Goal: Find specific page/section: Find specific page/section

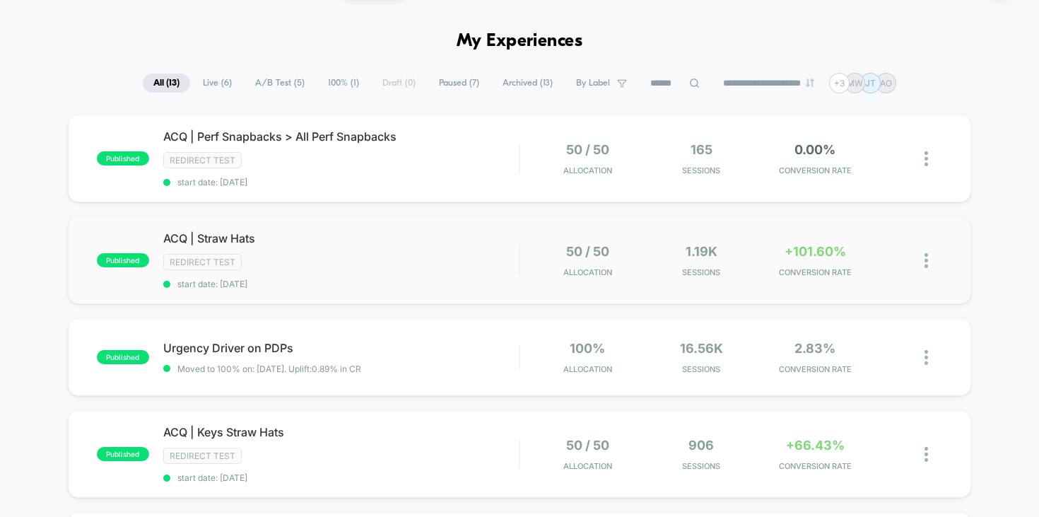
scroll to position [33, 0]
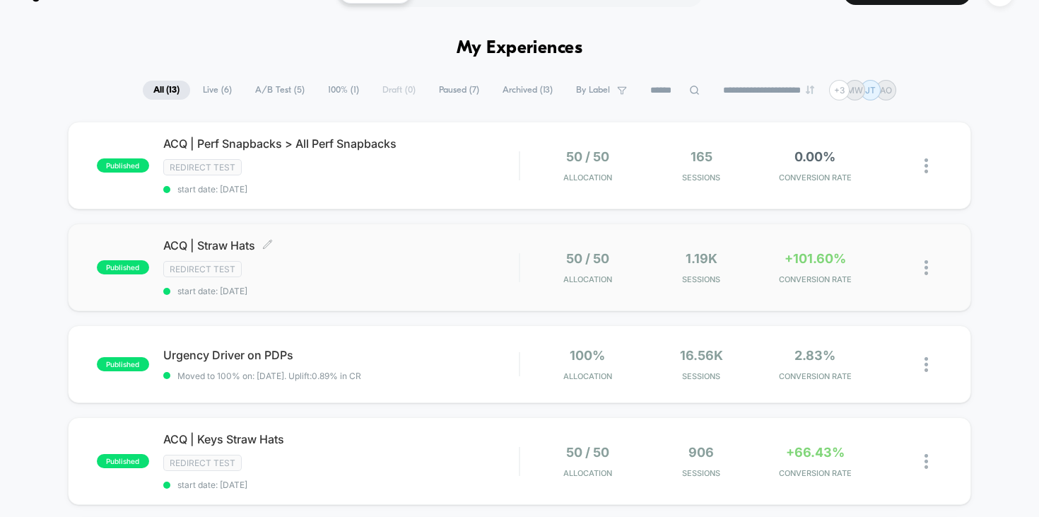
click at [382, 265] on div "Redirect Test" at bounding box center [341, 269] width 356 height 16
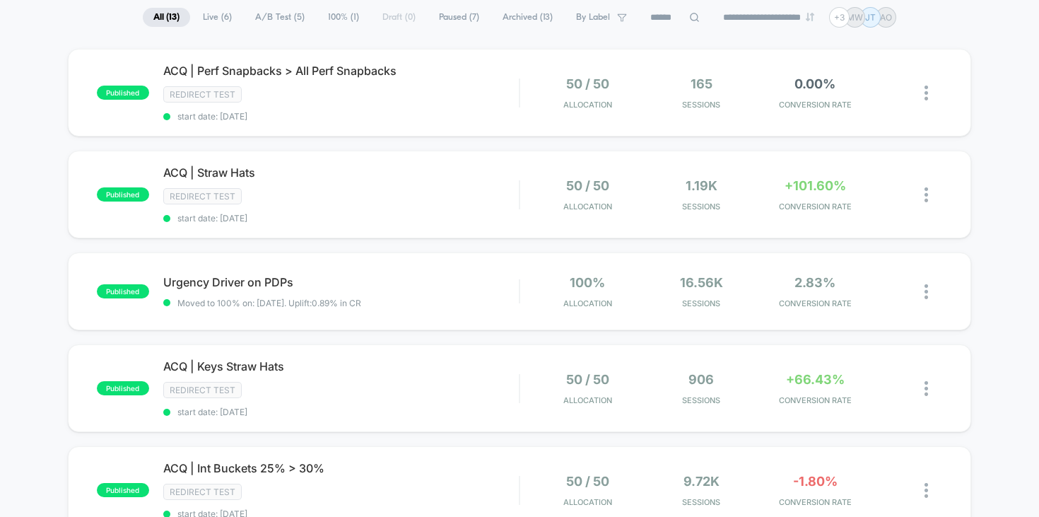
scroll to position [96, 0]
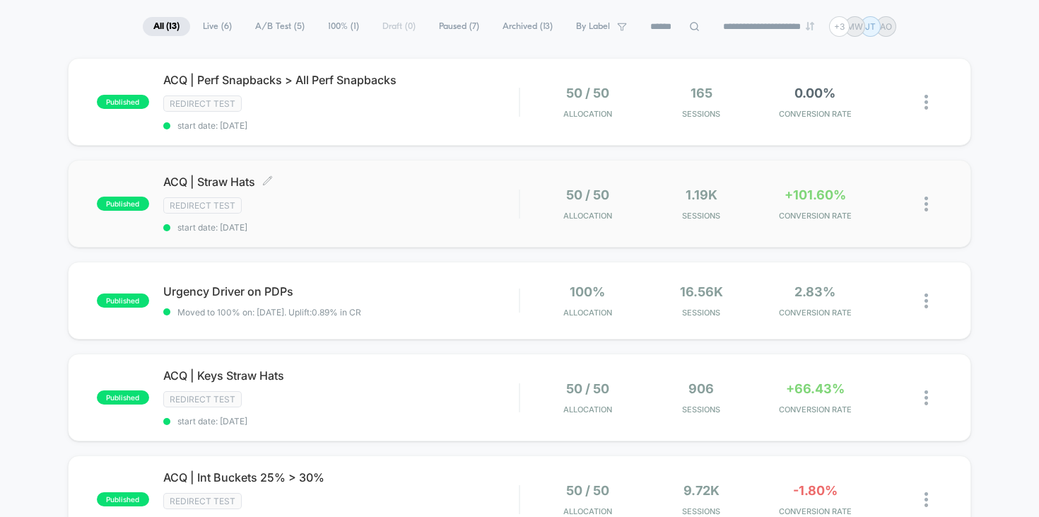
click at [300, 183] on span "ACQ | Straw Hats Click to edit experience details" at bounding box center [341, 182] width 356 height 14
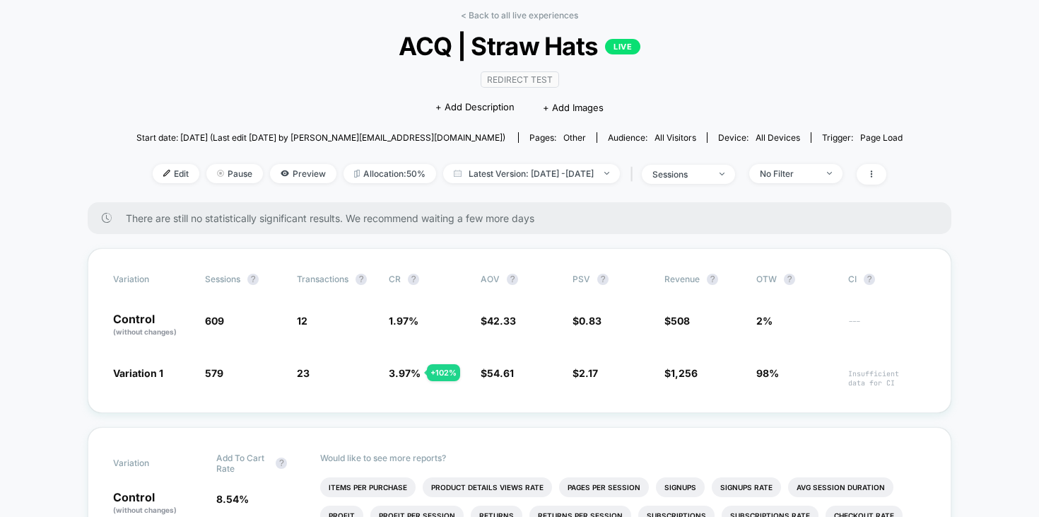
scroll to position [57, 0]
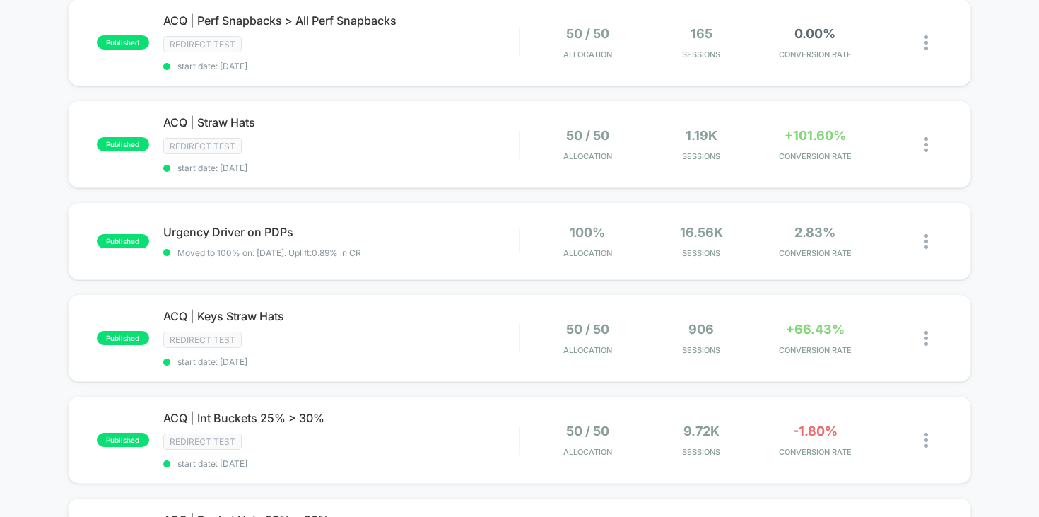
scroll to position [181, 0]
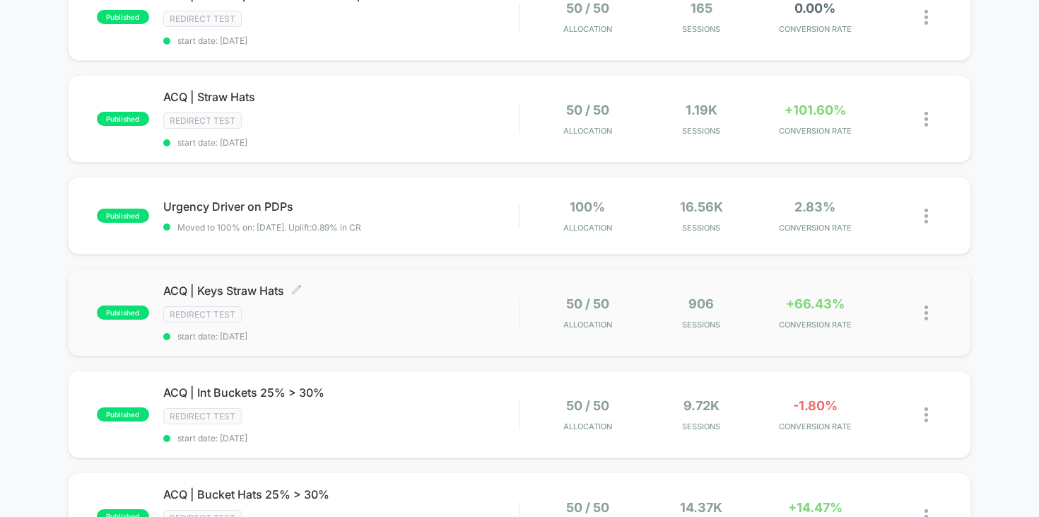
click at [384, 300] on div "ACQ | Keys Straw Hats Click to edit experience details Click to edit experience…" at bounding box center [341, 312] width 356 height 58
